Goal: Transaction & Acquisition: Purchase product/service

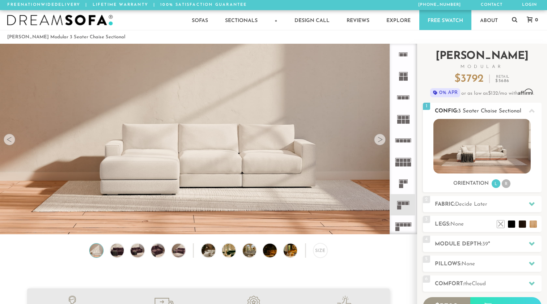
click at [506, 188] on li "R" at bounding box center [506, 184] width 9 height 9
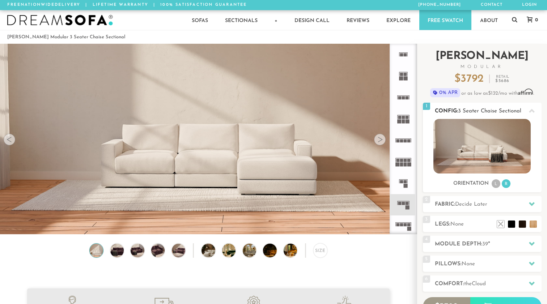
click at [497, 187] on li "L" at bounding box center [496, 184] width 9 height 9
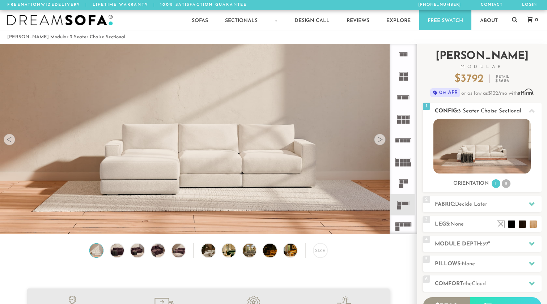
click at [507, 186] on li "R" at bounding box center [506, 184] width 9 height 9
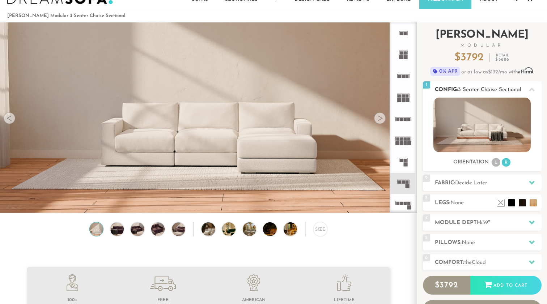
scroll to position [22, 0]
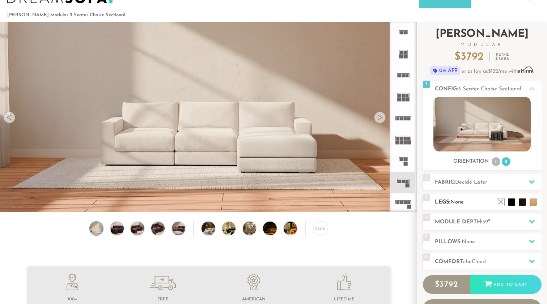
click at [485, 203] on h2 "Legs: None" at bounding box center [488, 202] width 107 height 8
click at [526, 185] on div at bounding box center [532, 182] width 15 height 15
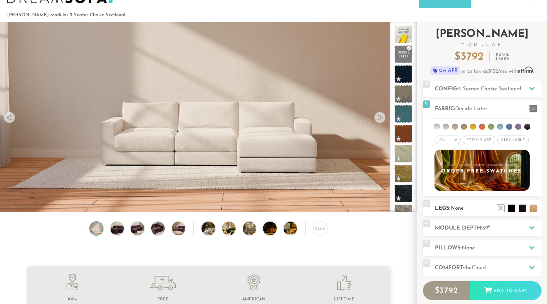
click at [489, 210] on h2 "Legs: None" at bounding box center [488, 209] width 107 height 8
click at [509, 211] on li at bounding box center [501, 197] width 29 height 29
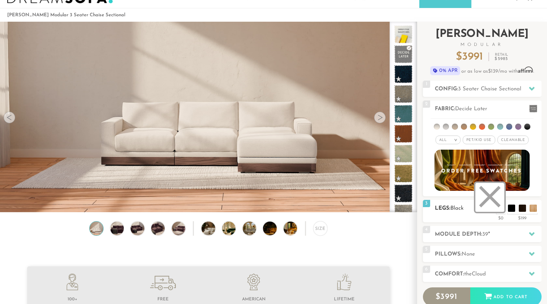
click at [500, 211] on li at bounding box center [490, 197] width 29 height 29
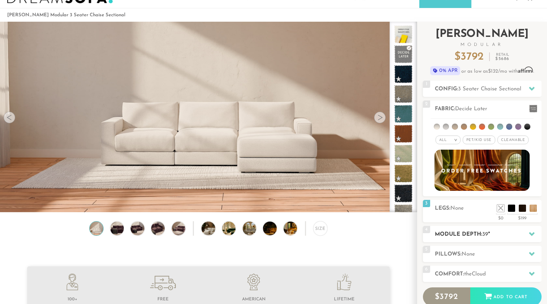
click at [487, 237] on span "39" at bounding box center [486, 234] width 6 height 5
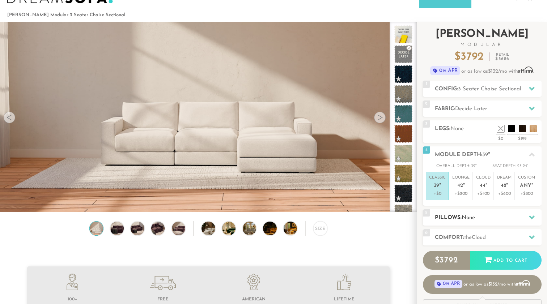
click at [487, 218] on h2 "Pillows: None" at bounding box center [488, 218] width 107 height 8
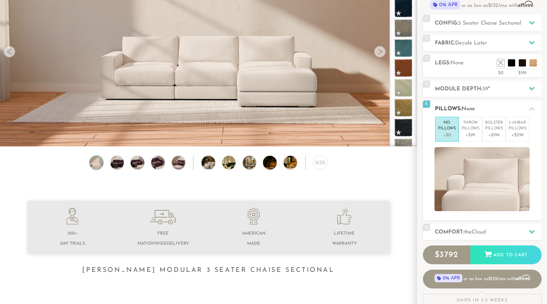
scroll to position [88, 0]
click at [485, 228] on h2 "Comfort: the Cloud" at bounding box center [488, 232] width 107 height 8
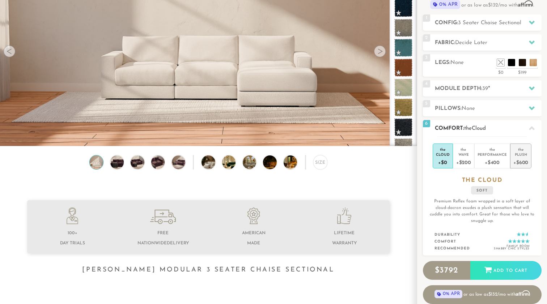
click at [517, 152] on div "Plush" at bounding box center [521, 154] width 15 height 5
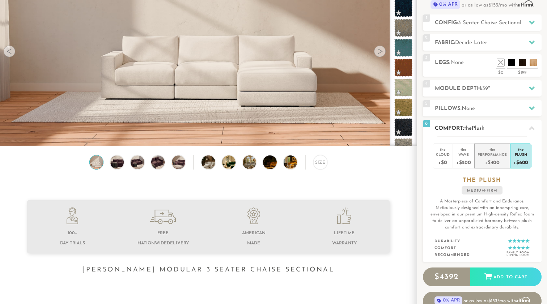
click at [501, 157] on div "+$400" at bounding box center [492, 162] width 29 height 10
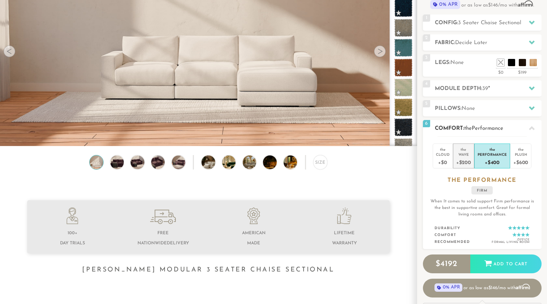
click at [466, 162] on div "+$200" at bounding box center [464, 162] width 15 height 10
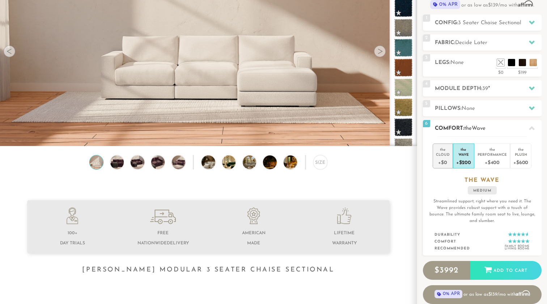
click at [444, 160] on div "+$0" at bounding box center [443, 162] width 14 height 10
click at [519, 159] on div "+$600" at bounding box center [521, 162] width 15 height 10
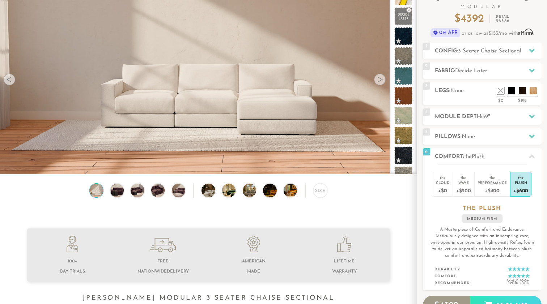
scroll to position [56, 0]
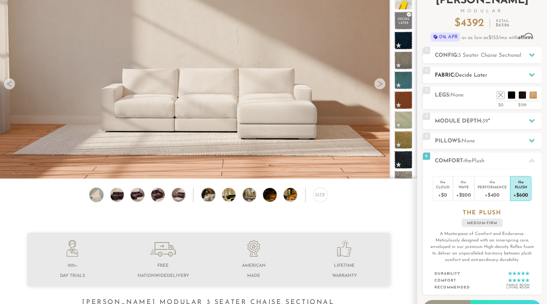
click at [466, 73] on span "Decide Later" at bounding box center [471, 75] width 32 height 5
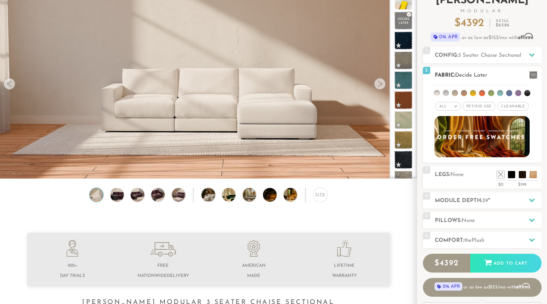
click at [471, 135] on img at bounding box center [482, 137] width 105 height 46
